Goal: Transaction & Acquisition: Purchase product/service

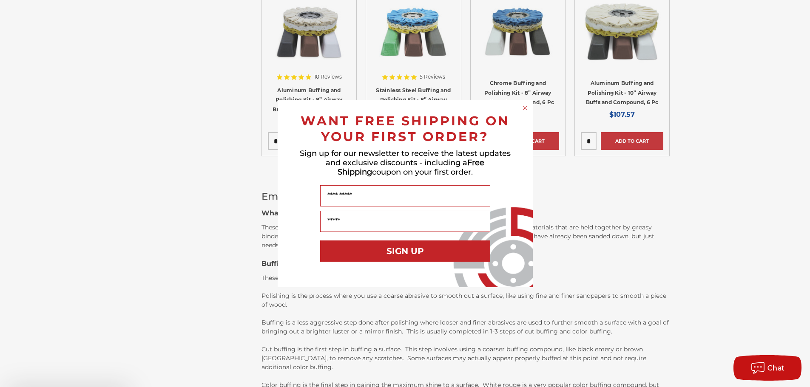
scroll to position [635, 0]
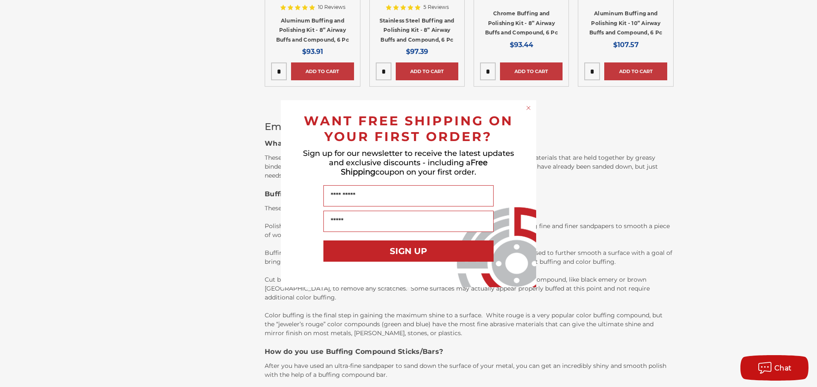
drag, startPoint x: 816, startPoint y: 116, endPoint x: 816, endPoint y: 189, distance: 73.2
click at [531, 107] on circle "Close dialog" at bounding box center [528, 108] width 8 height 8
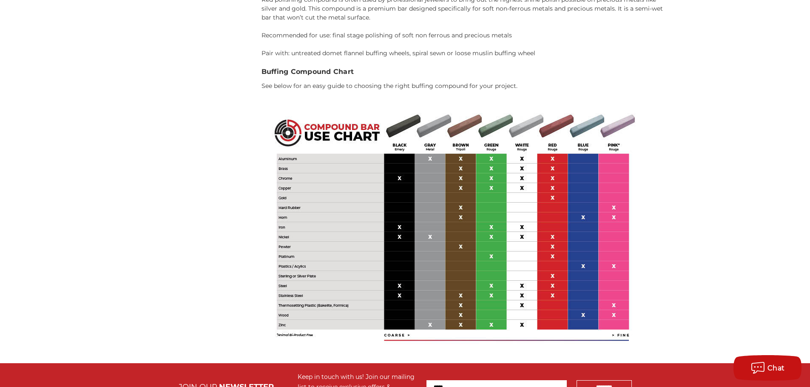
scroll to position [1816, 0]
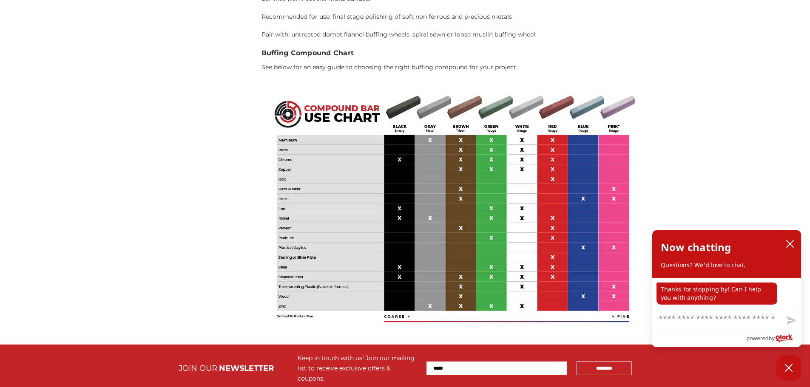
click at [487, 143] on img at bounding box center [453, 208] width 383 height 255
